Goal: Communication & Community: Share content

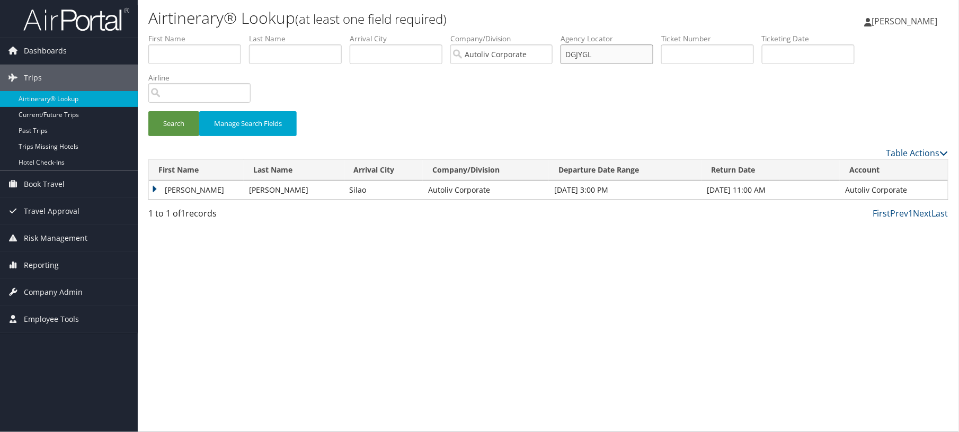
drag, startPoint x: 775, startPoint y: 77, endPoint x: 681, endPoint y: 81, distance: 94.4
click at [681, 33] on ul "First Name Last Name Departure City Arrival City Company/Division Autoliv Corpo…" at bounding box center [548, 33] width 800 height 0
drag, startPoint x: 782, startPoint y: 73, endPoint x: 633, endPoint y: 74, distance: 148.3
click at [633, 33] on ul "First Name Last Name Departure City Arrival City Company/Division Autoliv Corpo…" at bounding box center [548, 33] width 800 height 0
paste input "DD1RG"
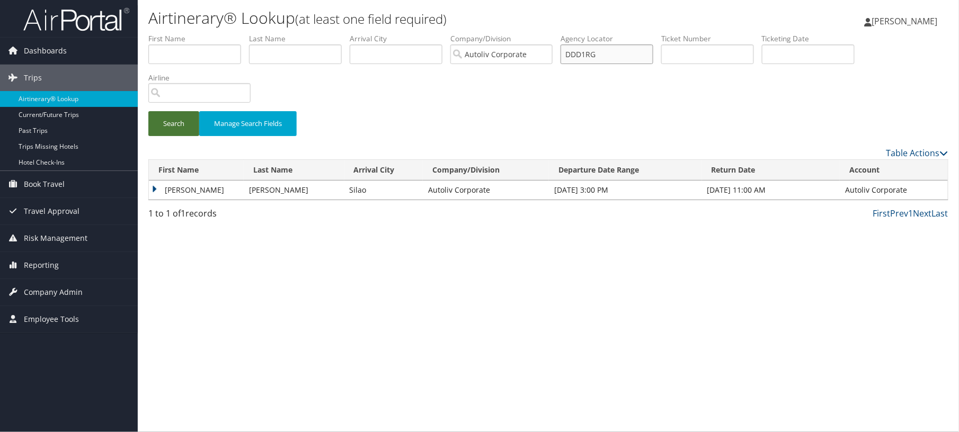
type input "DDD1RG"
click at [183, 136] on button "Search" at bounding box center [173, 123] width 51 height 25
click at [210, 200] on td "ANGEL DANIEL" at bounding box center [195, 190] width 92 height 19
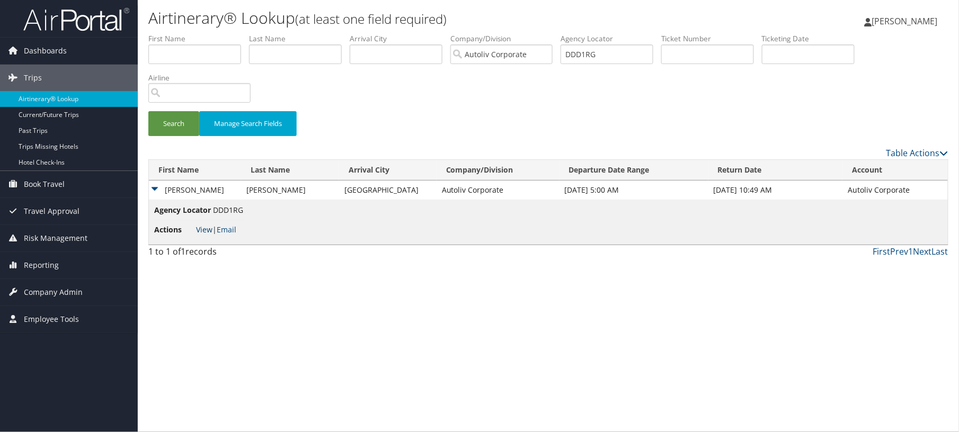
click at [212, 235] on link "View" at bounding box center [204, 230] width 16 height 10
click at [236, 235] on link "Email" at bounding box center [227, 230] width 20 height 10
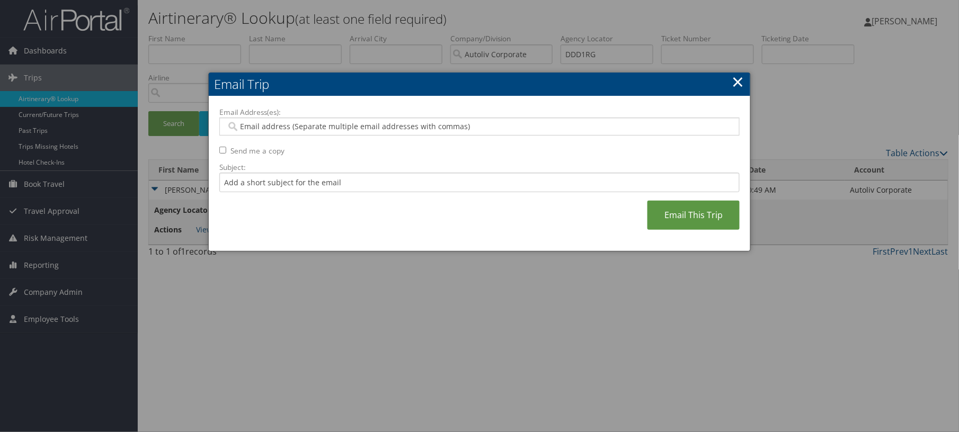
click at [581, 132] on input "Email Address(es):" at bounding box center [474, 126] width 497 height 11
paste input "angel.carreon@autoliv.com"
type input "angel.carreon@autoliv.com"
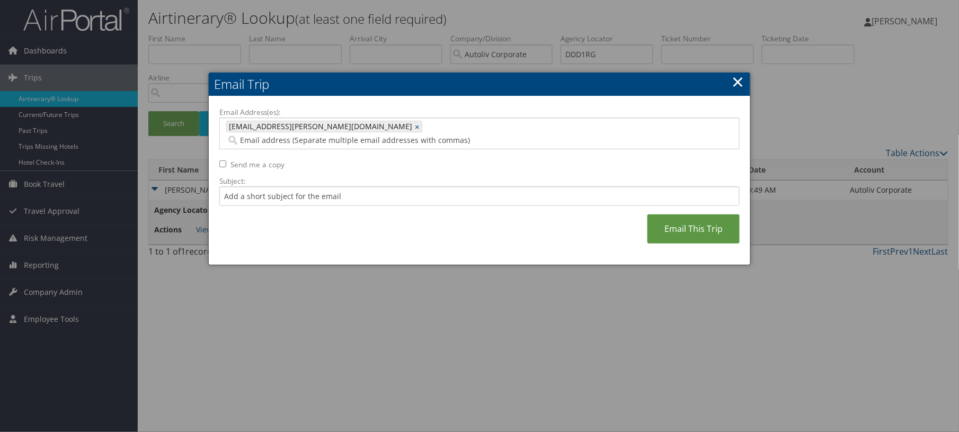
click at [226, 167] on input "Send me a copy" at bounding box center [222, 163] width 7 height 7
checkbox input "true"
click at [657, 244] on link "Email This Trip" at bounding box center [693, 229] width 92 height 29
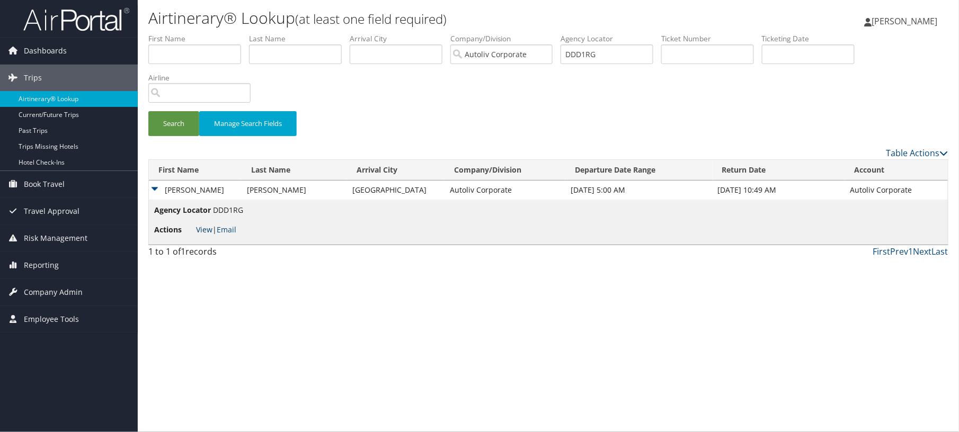
click at [200, 235] on link "View" at bounding box center [204, 230] width 16 height 10
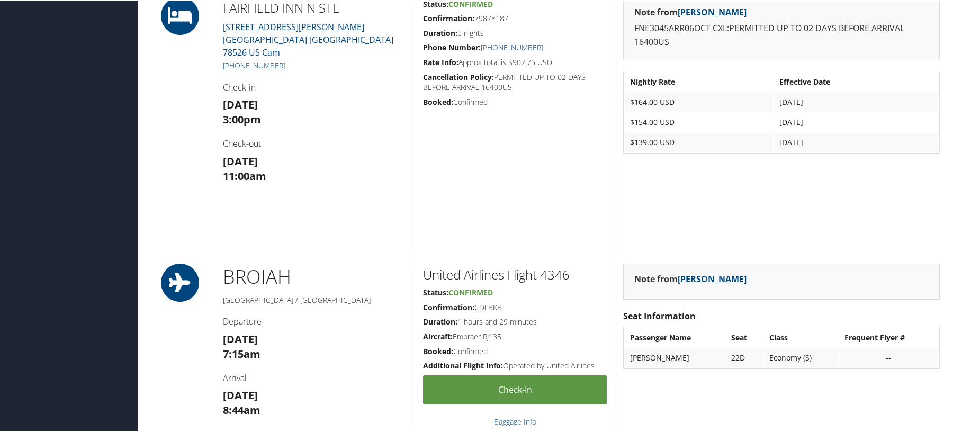
scroll to position [1657, 0]
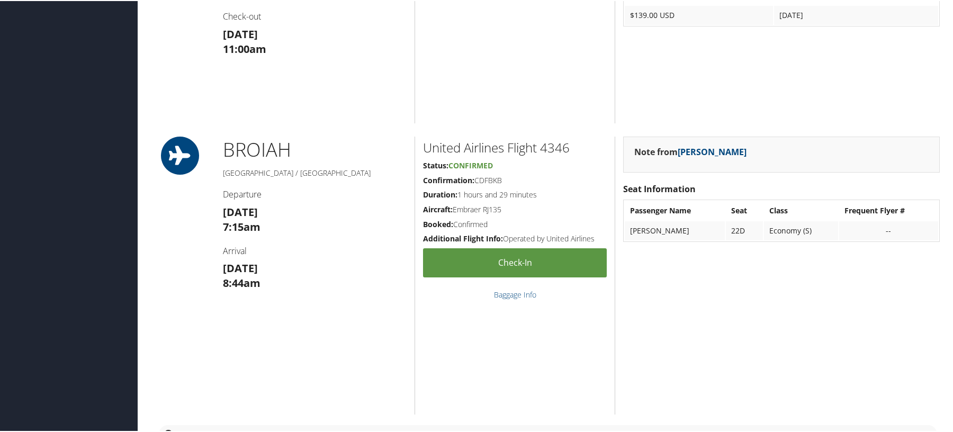
scroll to position [1624, 0]
